Goal: Find contact information: Find contact information

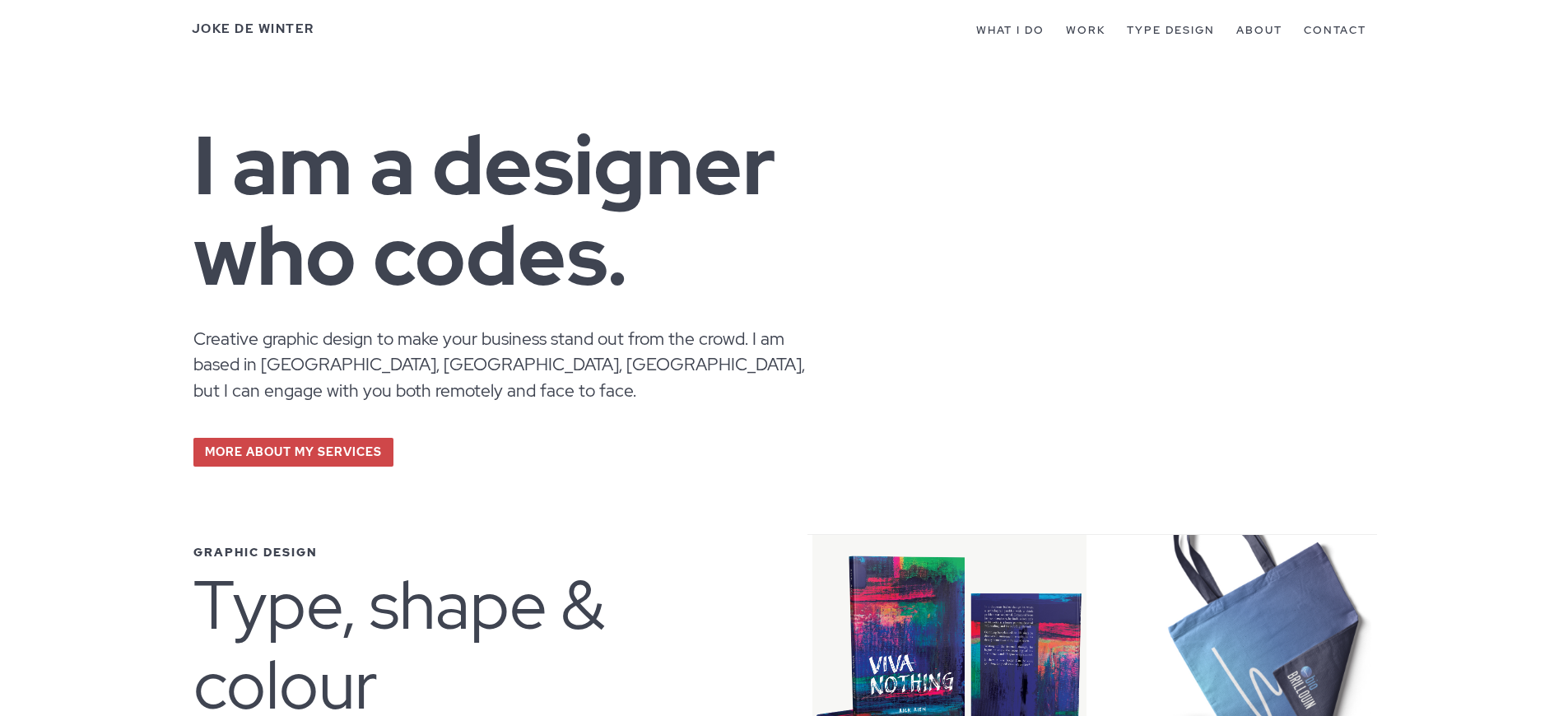
click at [252, 28] on link "Joke De Winter" at bounding box center [253, 28] width 122 height 16
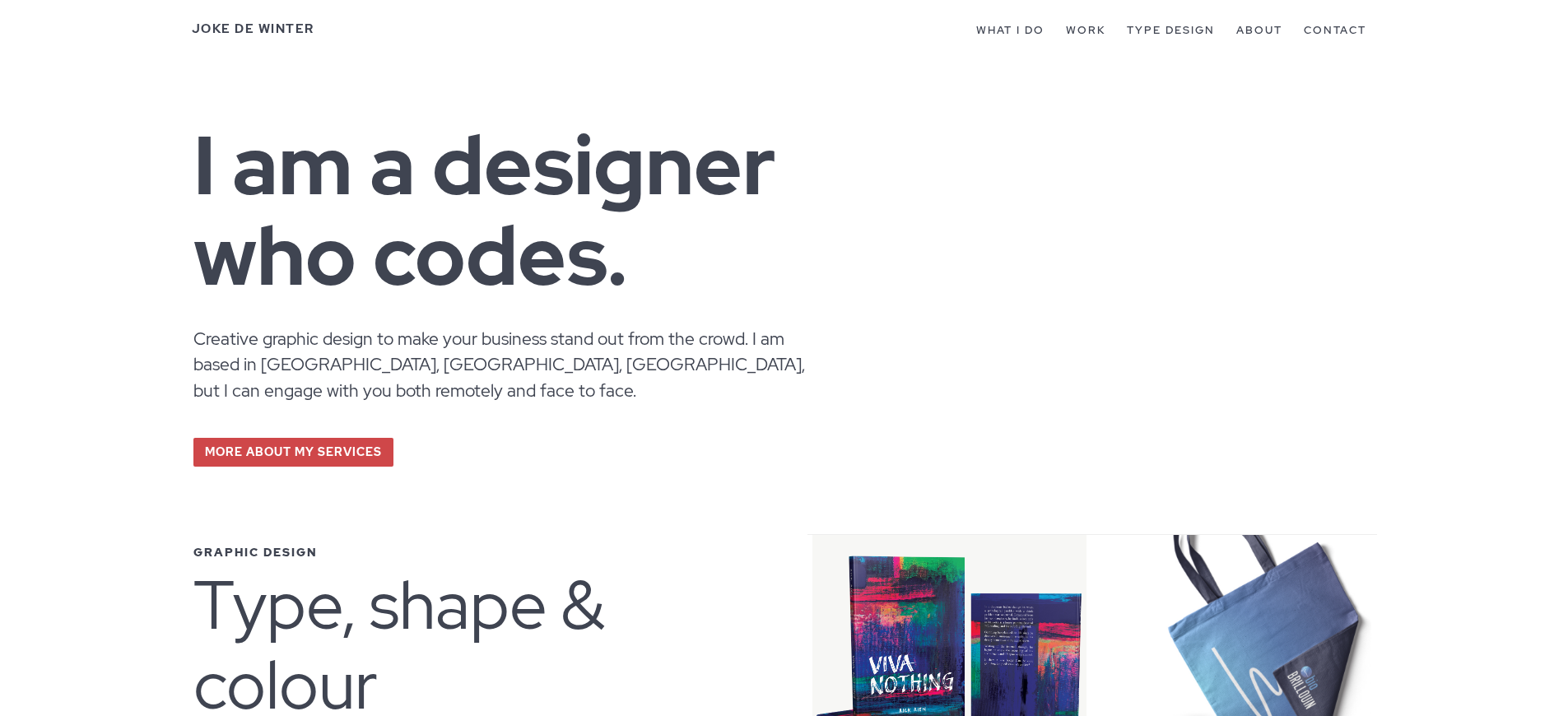
click at [252, 28] on link "Joke De Winter" at bounding box center [253, 28] width 122 height 16
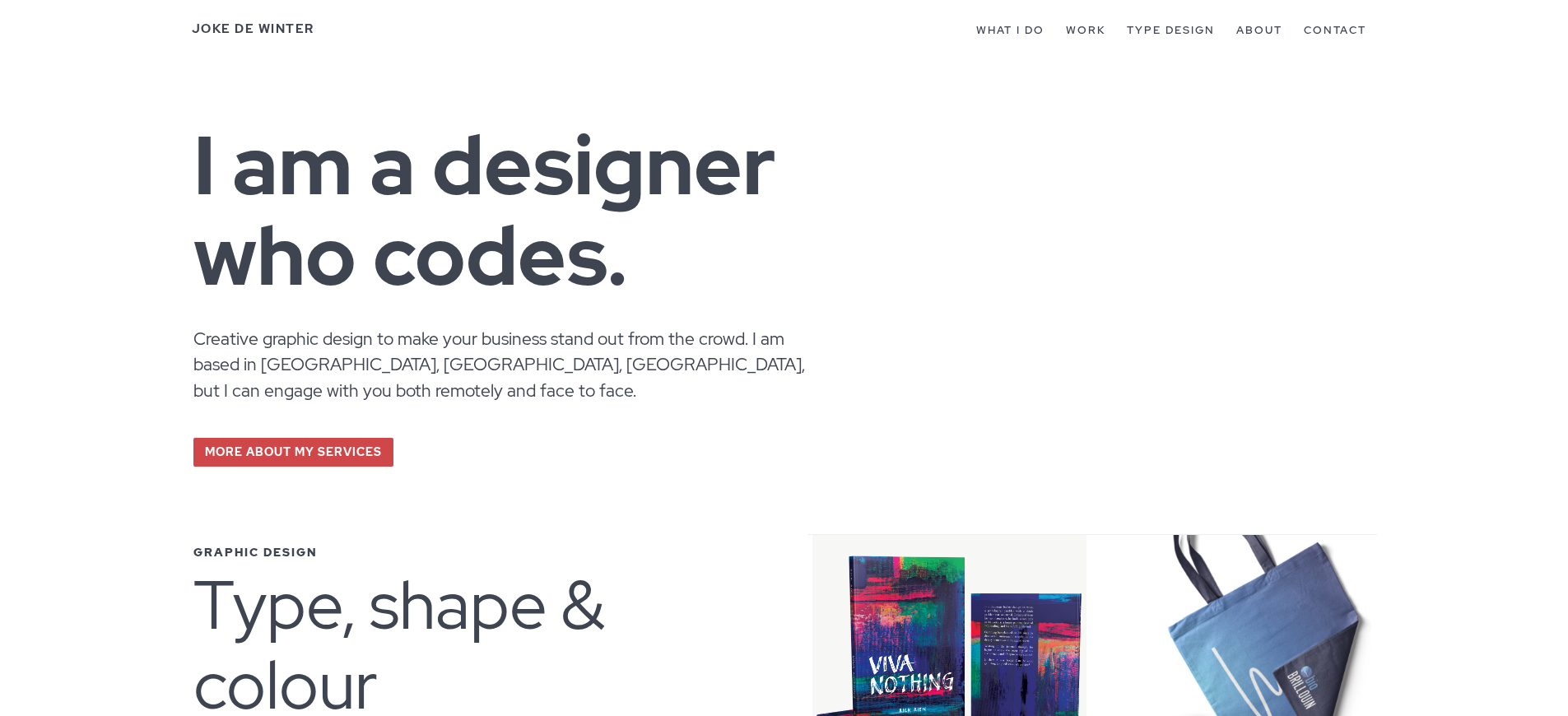
click at [252, 28] on link "Joke De Winter" at bounding box center [253, 28] width 122 height 16
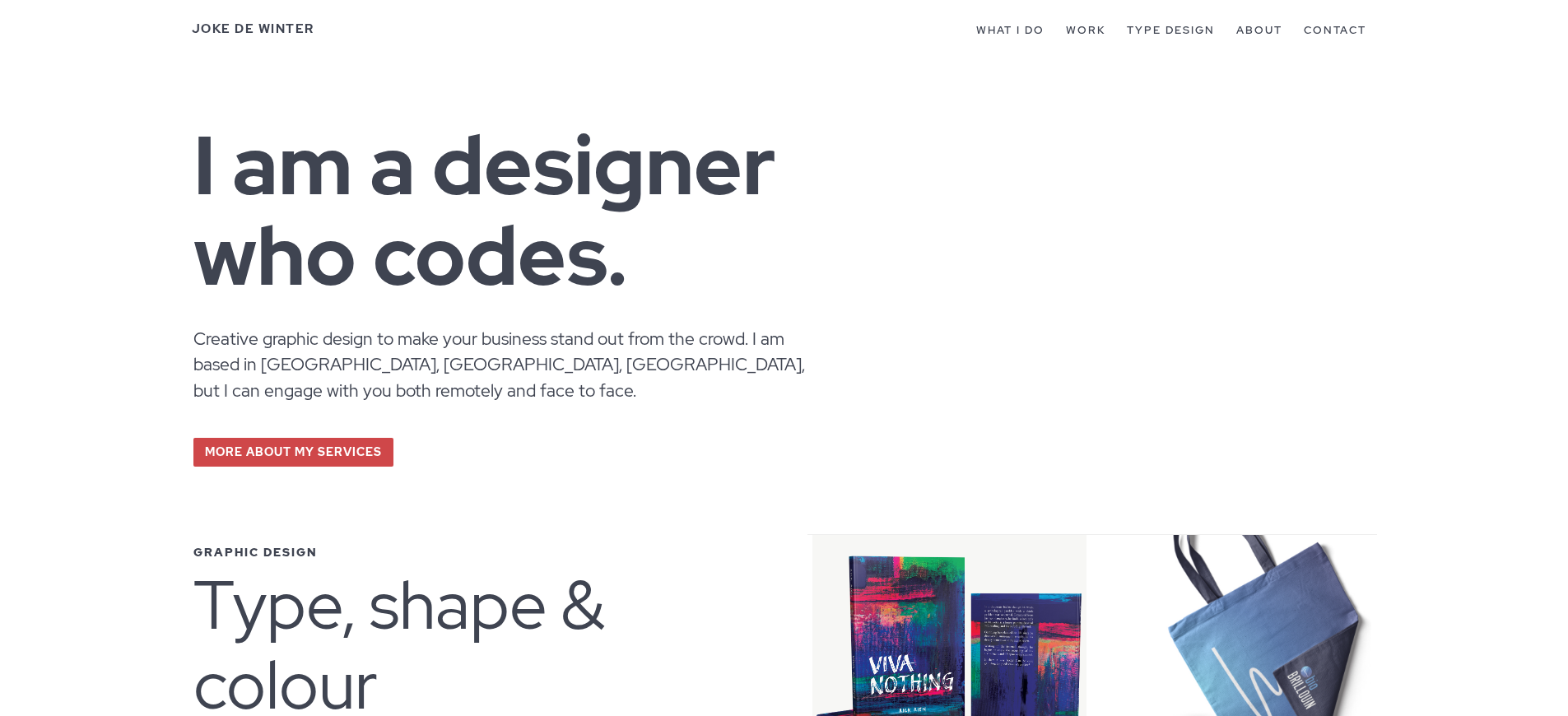
click at [252, 28] on link "Joke De Winter" at bounding box center [253, 28] width 122 height 16
